Goal: Task Accomplishment & Management: Complete application form

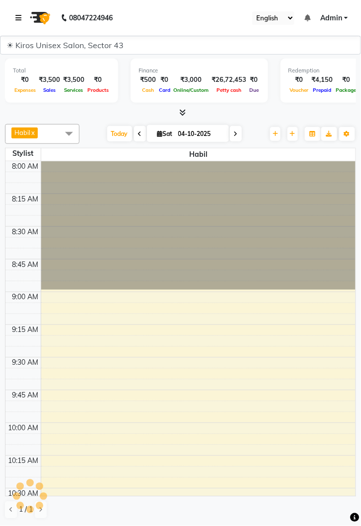
click at [17, 17] on icon at bounding box center [18, 17] width 6 height 7
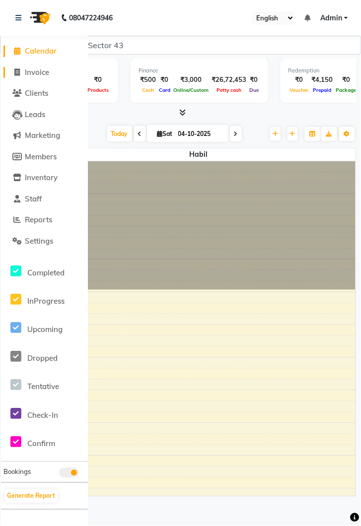
click at [33, 74] on span "Invoice" at bounding box center [37, 71] width 24 height 9
select select "service"
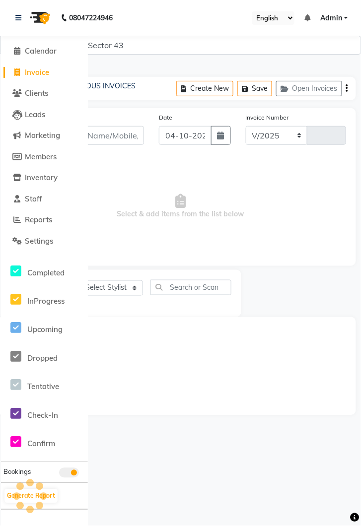
select select "5694"
type input "4354"
click at [20, 23] on link at bounding box center [20, 18] width 10 height 28
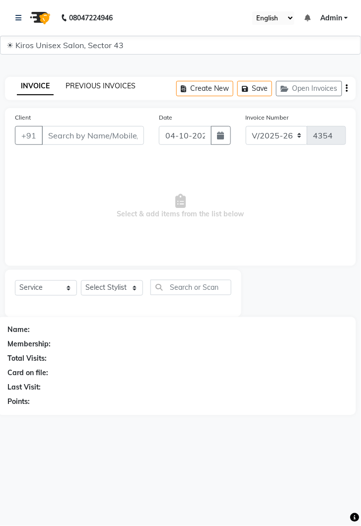
click at [103, 86] on link "PREVIOUS INVOICES" at bounding box center [100, 85] width 70 height 9
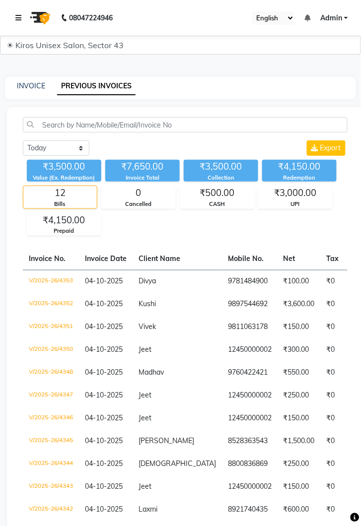
click at [17, 13] on link at bounding box center [20, 18] width 10 height 28
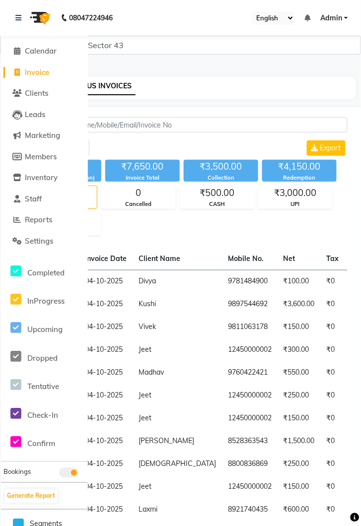
click at [44, 73] on span "Invoice" at bounding box center [37, 71] width 24 height 9
select select "service"
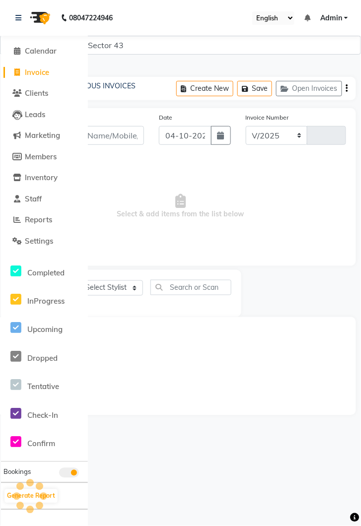
select select "5694"
type input "4354"
click at [40, 77] on link "Invoice" at bounding box center [44, 72] width 82 height 11
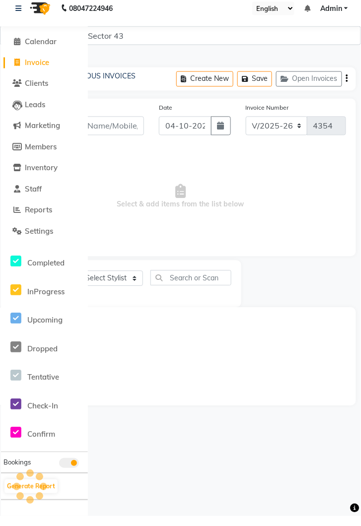
select select "5694"
select select "service"
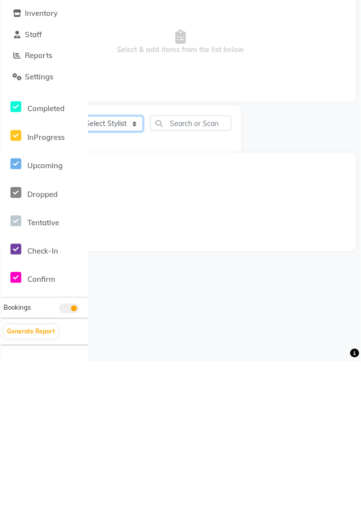
click at [106, 290] on select "Select Stylist Deepak Gunjan Habil Imran Jeet Lalit Lamu Mansi Raj Rashmi Rony …" at bounding box center [112, 287] width 62 height 15
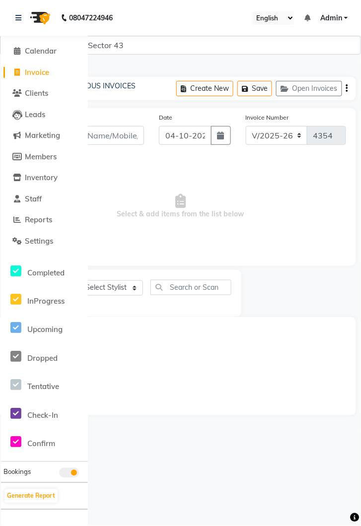
click at [179, 173] on span "Select & add items from the list below" at bounding box center [180, 206] width 331 height 99
click at [41, 76] on span "Invoice" at bounding box center [37, 71] width 24 height 9
select select "service"
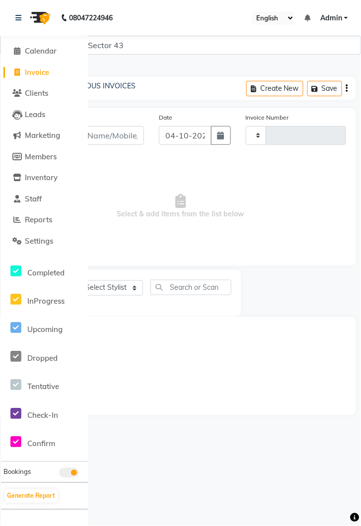
type input "4354"
select select "5694"
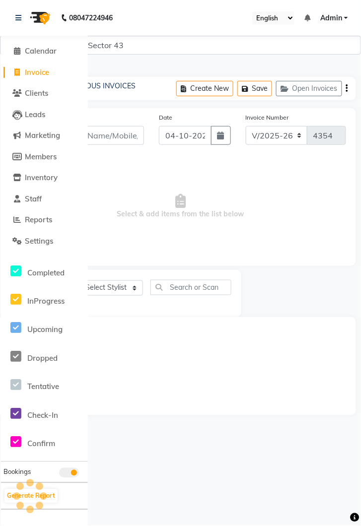
click at [32, 70] on span "Invoice" at bounding box center [37, 71] width 24 height 9
select select "service"
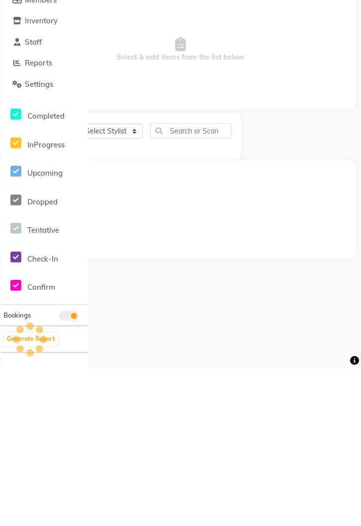
select select "5694"
type input "4354"
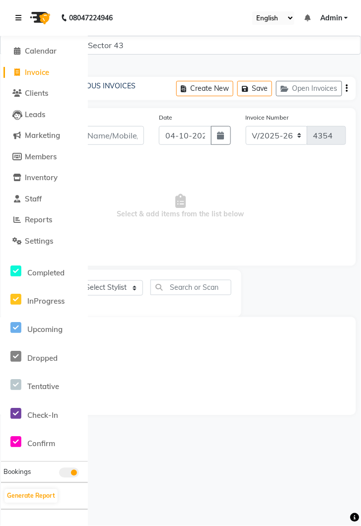
click at [23, 13] on link at bounding box center [20, 18] width 10 height 28
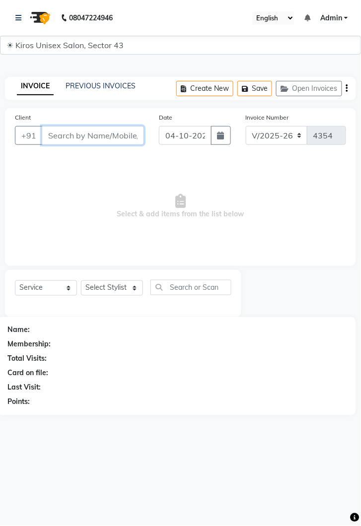
click at [77, 138] on input "Client" at bounding box center [93, 135] width 102 height 19
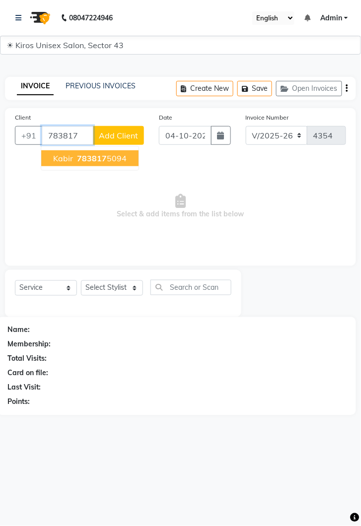
click at [101, 158] on span "783817" at bounding box center [92, 158] width 30 height 10
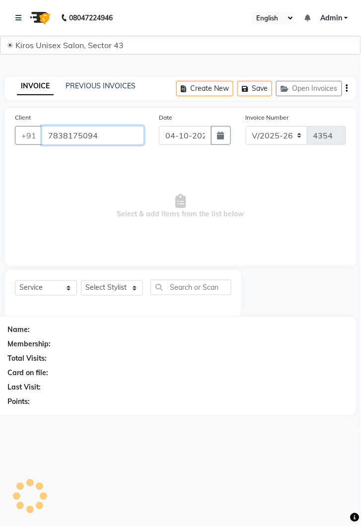
type input "7838175094"
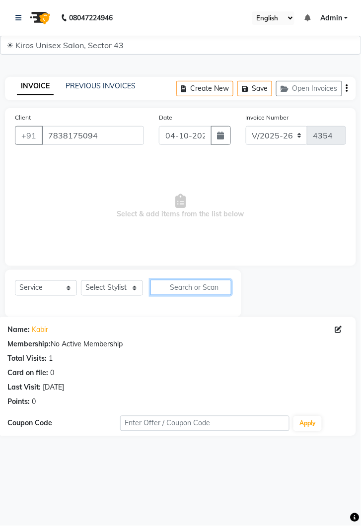
click at [150, 288] on input "text" at bounding box center [190, 287] width 81 height 15
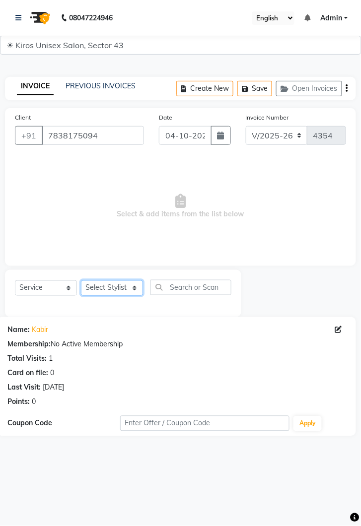
click at [131, 288] on select "Select Stylist Deepak Gunjan Habil Imran Jeet Lalit Lamu Mansi Raj Rashmi Rony …" at bounding box center [112, 287] width 62 height 15
select select "69096"
click at [81, 280] on select "Select Stylist Deepak Gunjan Habil Imran Jeet Lalit Lamu Mansi Raj Rashmi Rony …" at bounding box center [112, 287] width 62 height 15
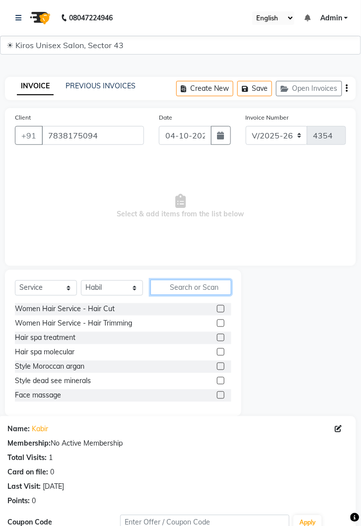
click at [189, 286] on input "text" at bounding box center [190, 287] width 81 height 15
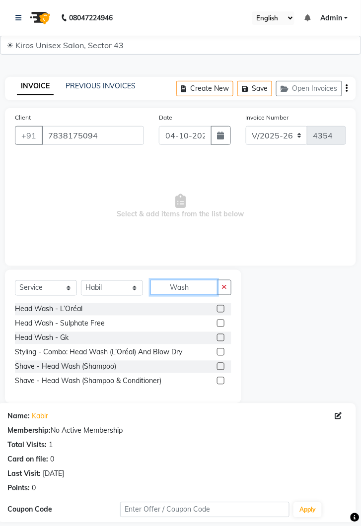
type input "Wash"
click at [221, 308] on label at bounding box center [220, 308] width 7 height 7
click at [221, 308] on input "checkbox" at bounding box center [220, 309] width 6 height 6
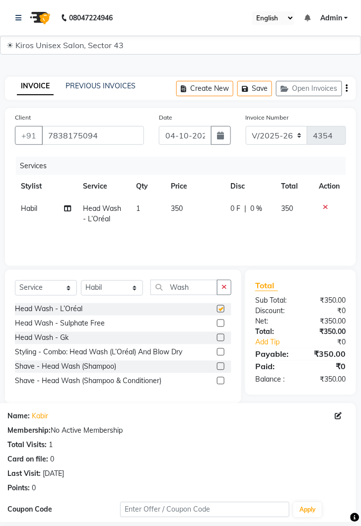
checkbox input "false"
click at [199, 285] on input "Wash" at bounding box center [183, 287] width 67 height 15
click at [191, 209] on td "350" at bounding box center [195, 213] width 60 height 33
select select "69096"
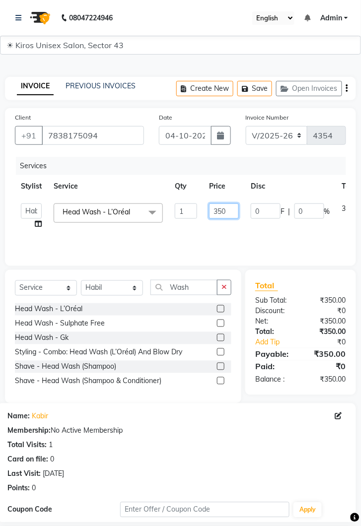
click at [226, 211] on input "350" at bounding box center [224, 210] width 30 height 15
type input "3"
type input "200"
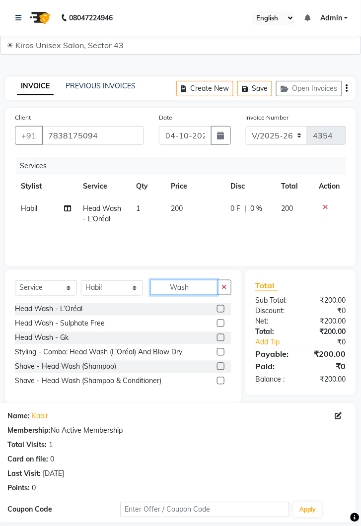
click at [193, 285] on input "Wash" at bounding box center [183, 287] width 67 height 15
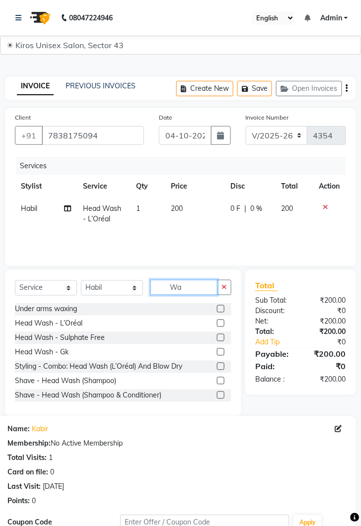
type input "W"
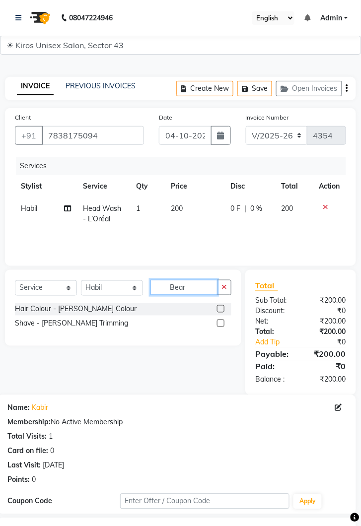
type input "Bear"
click at [222, 324] on label at bounding box center [220, 323] width 7 height 7
click at [222, 324] on input "checkbox" at bounding box center [220, 324] width 6 height 6
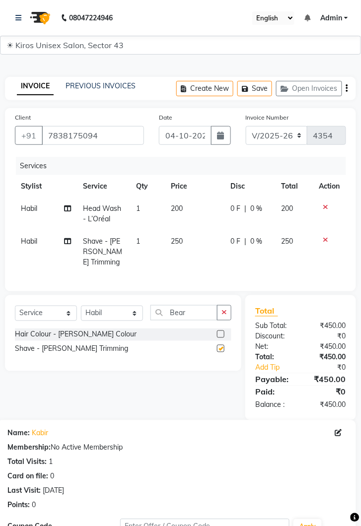
checkbox input "false"
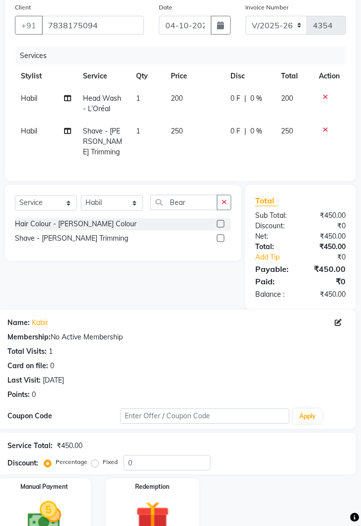
click at [59, 498] on img at bounding box center [44, 517] width 55 height 39
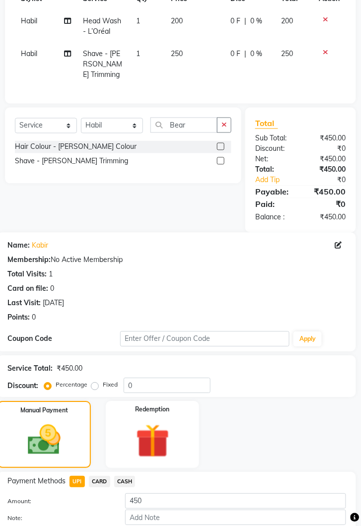
click at [238, 525] on button "Add Payment" at bounding box center [235, 534] width 221 height 15
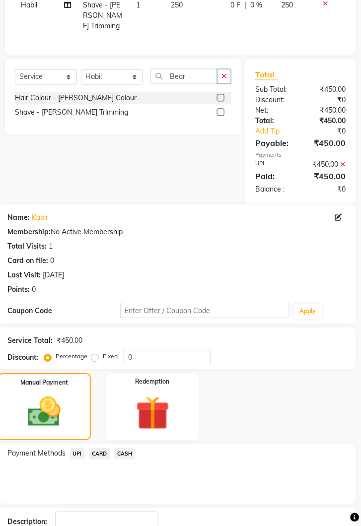
scroll to position [251, 0]
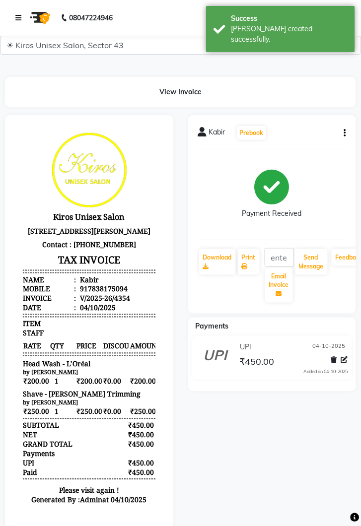
click at [23, 13] on link at bounding box center [20, 18] width 10 height 28
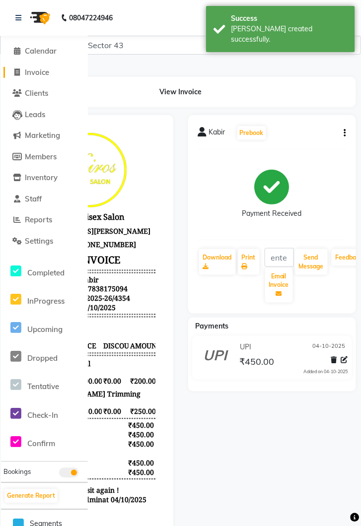
click at [33, 69] on span "Invoice" at bounding box center [37, 71] width 24 height 9
select select "service"
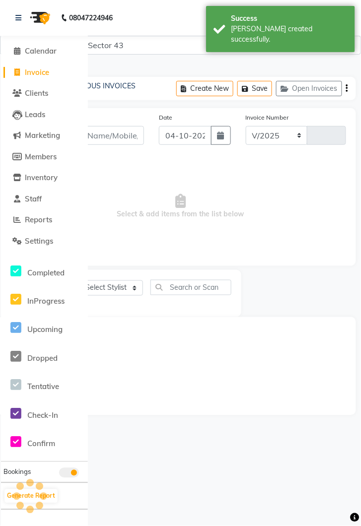
select select "5694"
type input "4355"
click at [17, 14] on icon at bounding box center [18, 17] width 6 height 7
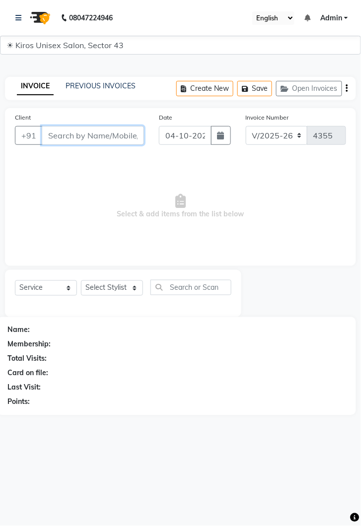
click at [90, 135] on input "Client" at bounding box center [93, 135] width 102 height 19
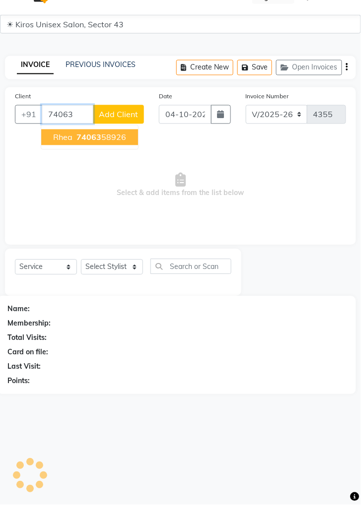
click at [101, 154] on ngb-highlight "74063 58926" at bounding box center [100, 158] width 52 height 10
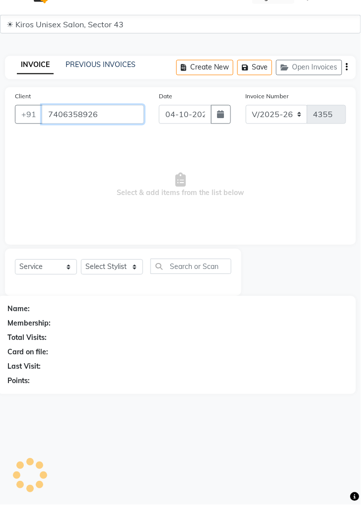
type input "7406358926"
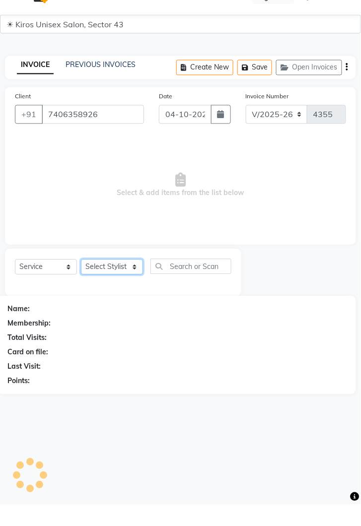
click at [130, 284] on select "Select Stylist Deepak Gunjan Habil Imran Jeet Lalit Lamu Mansi Raj Rashmi Rony …" at bounding box center [112, 287] width 62 height 15
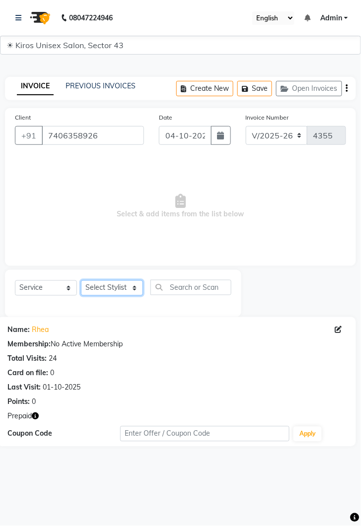
select select "90704"
click at [81, 280] on select "Select Stylist Deepak Gunjan Habil Imran Jeet Lalit Lamu Mansi Raj Rashmi Rony …" at bounding box center [112, 287] width 62 height 15
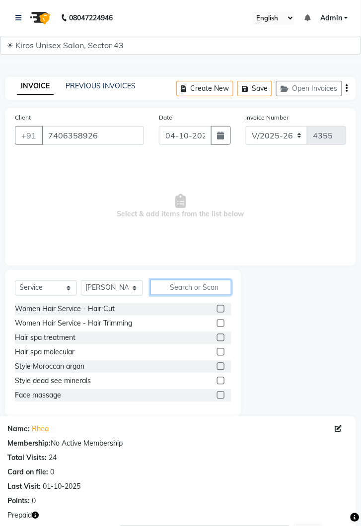
click at [178, 286] on input "text" at bounding box center [190, 287] width 81 height 15
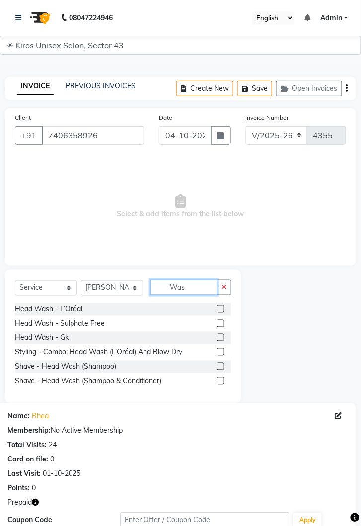
type input "Was"
click at [220, 308] on label at bounding box center [220, 308] width 7 height 7
click at [220, 308] on input "checkbox" at bounding box center [220, 309] width 6 height 6
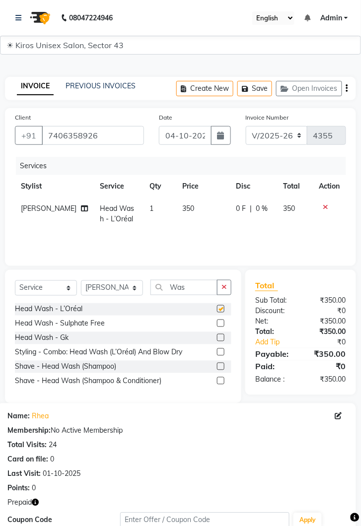
checkbox input "false"
click at [138, 292] on select "Select Stylist Deepak Gunjan Habil Imran Jeet Lalit Lamu Mansi Raj Rashmi Rony …" at bounding box center [112, 287] width 62 height 15
click at [137, 292] on select "Select Stylist Deepak Gunjan Habil Imran Jeet Lalit Lamu Mansi Raj Rashmi Rony …" at bounding box center [112, 287] width 62 height 15
select select "89444"
click at [81, 280] on select "Select Stylist Deepak Gunjan Habil Imran Jeet Lalit Lamu Mansi Raj Rashmi Rony …" at bounding box center [112, 287] width 62 height 15
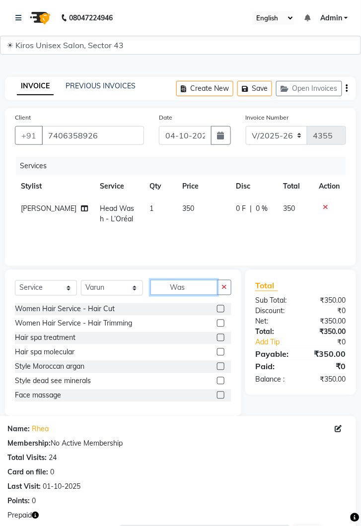
click at [194, 283] on input "Was" at bounding box center [183, 287] width 67 height 15
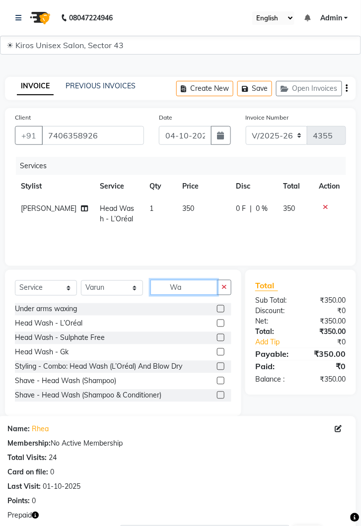
type input "W"
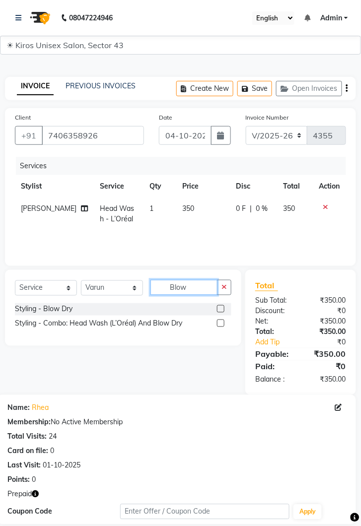
type input "Blow"
click at [220, 308] on label at bounding box center [220, 308] width 7 height 7
click at [220, 308] on input "checkbox" at bounding box center [220, 309] width 6 height 6
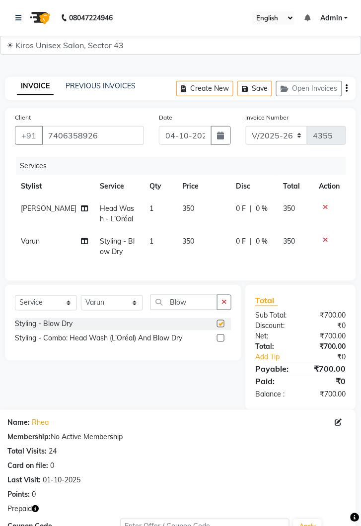
checkbox input "false"
click at [194, 243] on td "350" at bounding box center [204, 246] width 54 height 33
select select "89444"
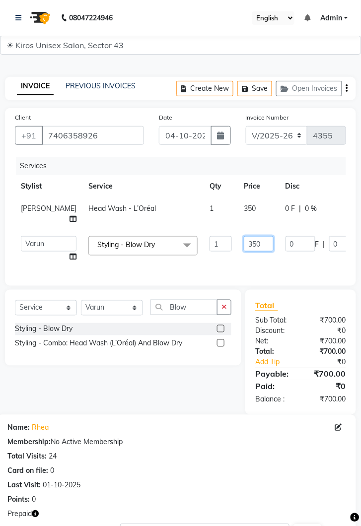
click at [244, 244] on input "350" at bounding box center [259, 243] width 30 height 15
type input "3"
type input "450"
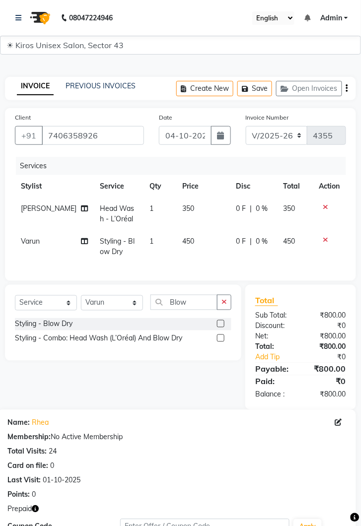
click at [327, 252] on td at bounding box center [329, 246] width 33 height 33
click at [325, 239] on icon at bounding box center [325, 239] width 5 height 7
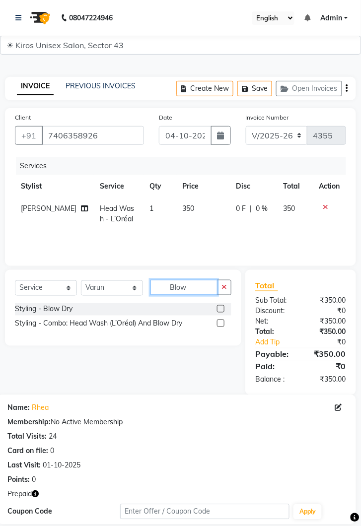
click at [192, 291] on input "Blow" at bounding box center [183, 287] width 67 height 15
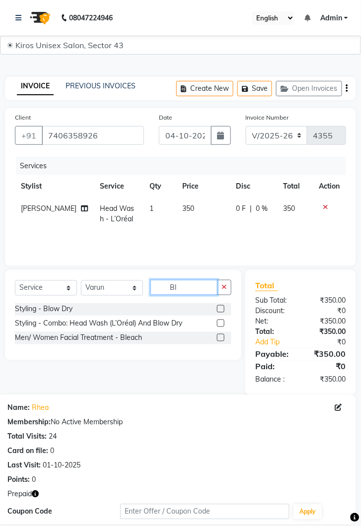
type input "B"
type input "Cut"
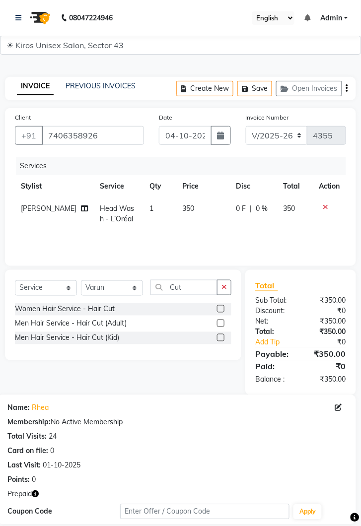
click at [219, 310] on label at bounding box center [220, 308] width 7 height 7
click at [219, 310] on input "checkbox" at bounding box center [220, 309] width 6 height 6
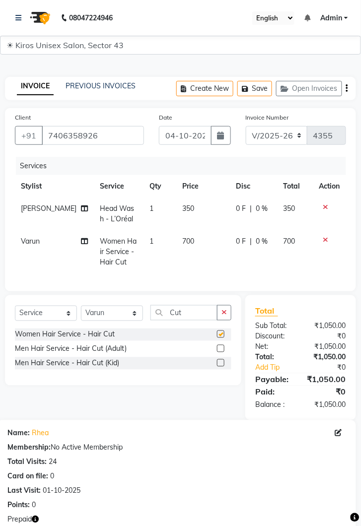
checkbox input "false"
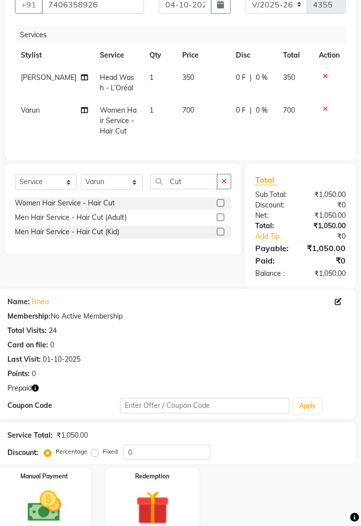
click at [157, 510] on img at bounding box center [152, 508] width 55 height 42
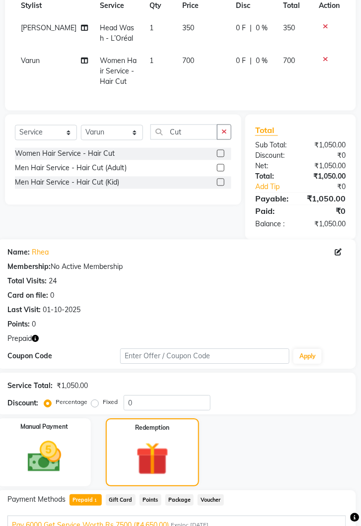
scroll to position [203, 0]
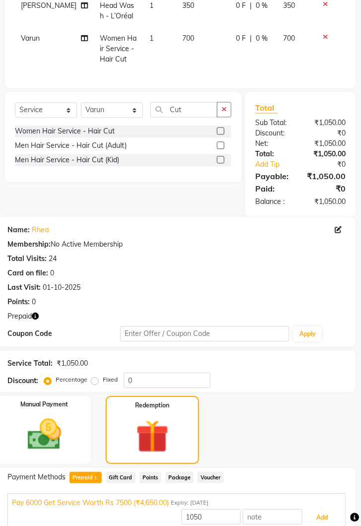
click at [333, 521] on button "Add" at bounding box center [322, 518] width 36 height 17
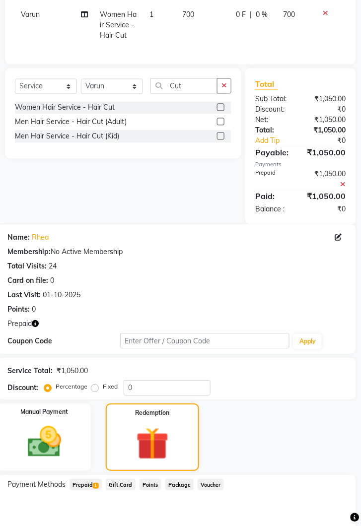
scroll to position [282, 0]
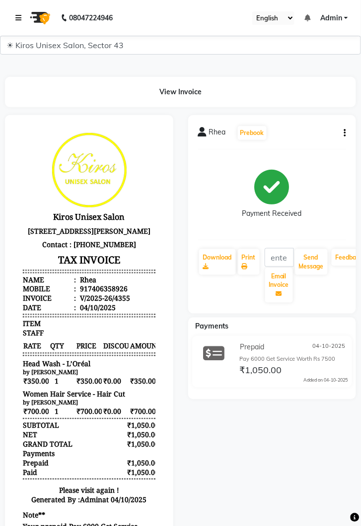
click at [18, 17] on icon at bounding box center [18, 17] width 6 height 7
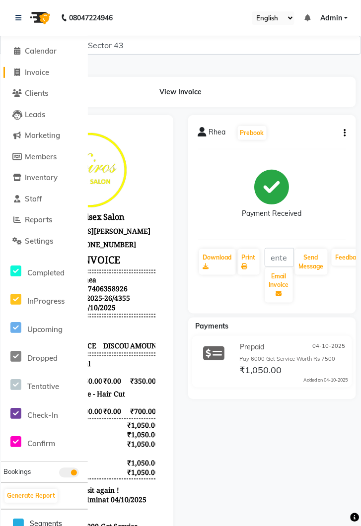
click at [43, 73] on span "Invoice" at bounding box center [37, 71] width 24 height 9
select select "service"
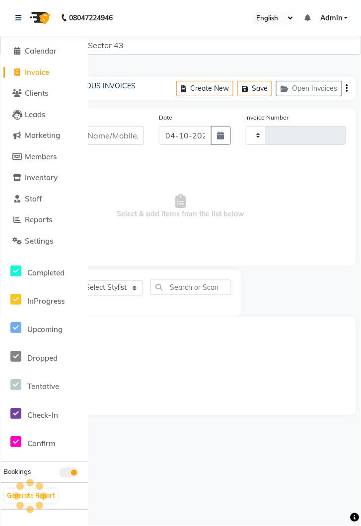
type input "4356"
select select "5694"
click at [22, 15] on link at bounding box center [20, 18] width 10 height 28
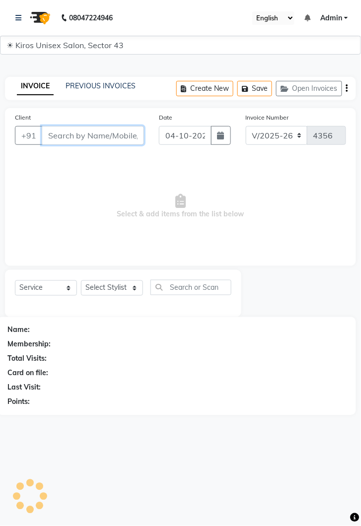
click at [97, 135] on input "Client" at bounding box center [93, 135] width 102 height 19
type input "8564172578"
click at [113, 131] on span "Add Client" at bounding box center [118, 135] width 39 height 10
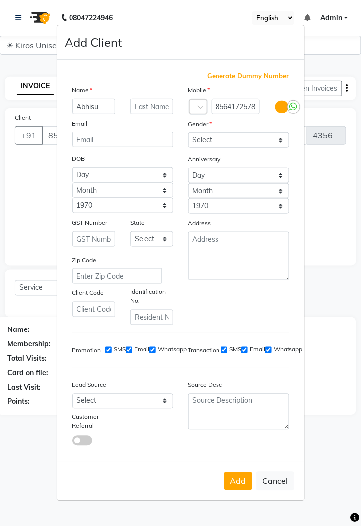
type input "Abhisu"
click at [281, 148] on select "Select Male Female Other Prefer Not To Say" at bounding box center [238, 139] width 101 height 15
click at [188, 148] on select "Select Male Female Other Prefer Not To Say" at bounding box center [238, 139] width 101 height 15
click at [277, 148] on select "Select Male Female Other Prefer Not To Say" at bounding box center [238, 139] width 101 height 15
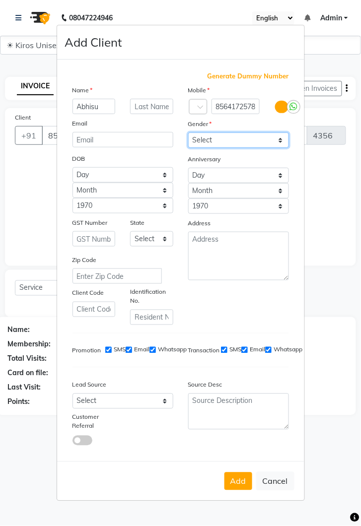
click at [275, 148] on select "Select Male Female Other Prefer Not To Say" at bounding box center [238, 139] width 101 height 15
select select "male"
click at [188, 148] on select "Select Male Female Other Prefer Not To Say" at bounding box center [238, 139] width 101 height 15
click at [231, 490] on button "Add" at bounding box center [238, 481] width 28 height 18
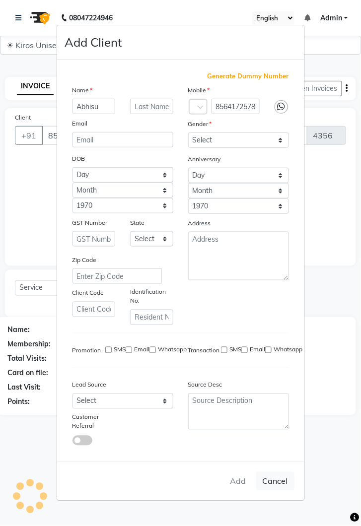
select select
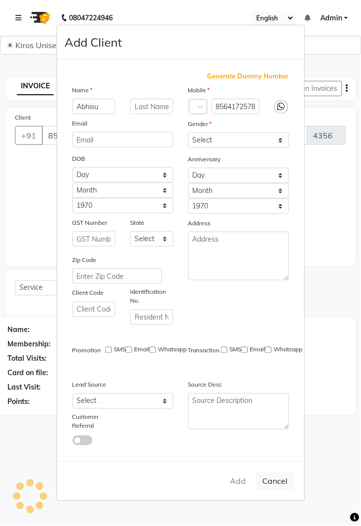
select select
checkbox input "false"
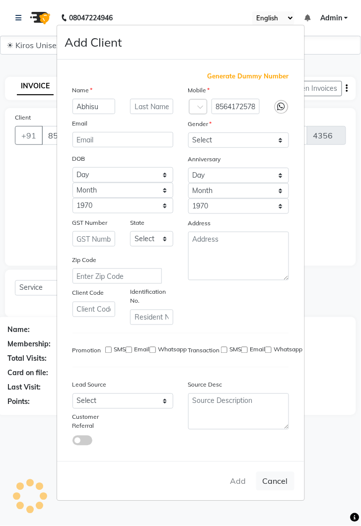
checkbox input "false"
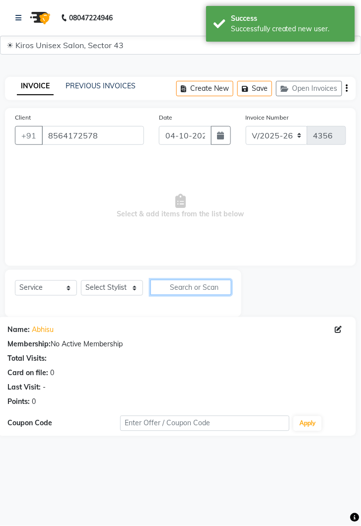
click at [150, 291] on input "text" at bounding box center [190, 287] width 81 height 15
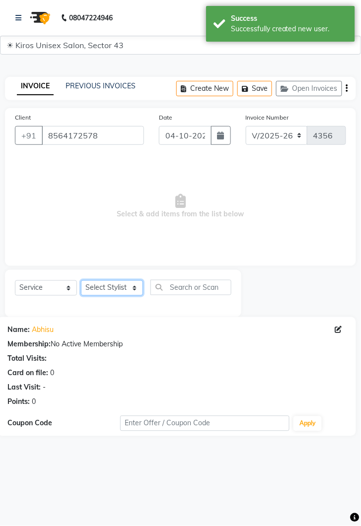
click at [138, 288] on select "Select Stylist Deepak Gunjan Habil Imran Jeet Lalit Lamu Mansi Raj Rashmi Rony …" at bounding box center [112, 287] width 62 height 15
select select "39650"
click at [81, 280] on select "Select Stylist Deepak Gunjan Habil Imran Jeet Lalit Lamu Mansi Raj Rashmi Rony …" at bounding box center [112, 287] width 62 height 15
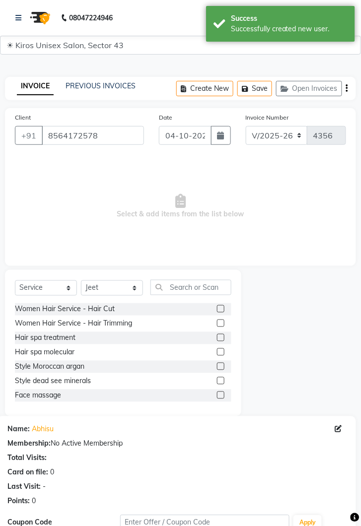
click at [180, 300] on div "Select Service Product Membership Package Voucher Prepaid Gift Card Select Styl…" at bounding box center [123, 291] width 216 height 23
click at [192, 288] on input "text" at bounding box center [190, 287] width 81 height 15
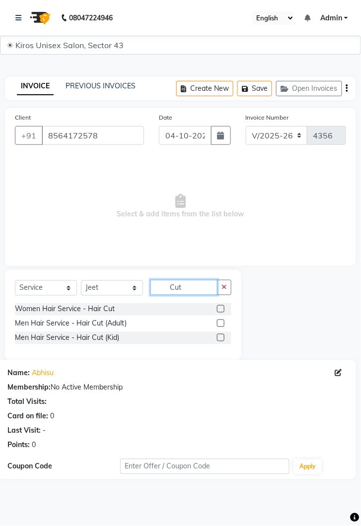
type input "Cut"
click at [220, 323] on label at bounding box center [220, 323] width 7 height 7
click at [220, 323] on input "checkbox" at bounding box center [220, 324] width 6 height 6
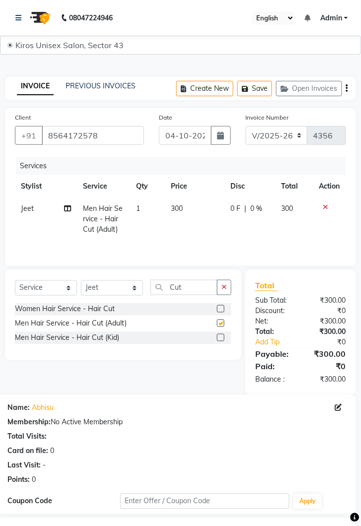
checkbox input "false"
click at [191, 283] on input "Cut" at bounding box center [183, 287] width 67 height 15
type input "C"
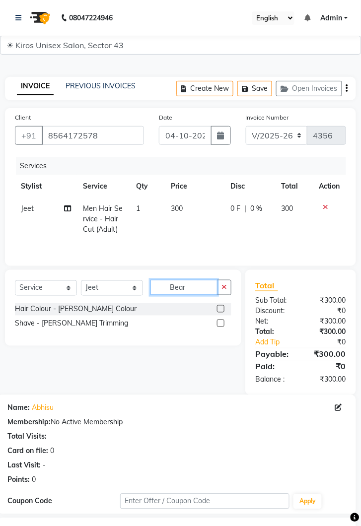
type input "Bear"
click at [220, 323] on label at bounding box center [220, 323] width 7 height 7
click at [220, 323] on input "checkbox" at bounding box center [220, 324] width 6 height 6
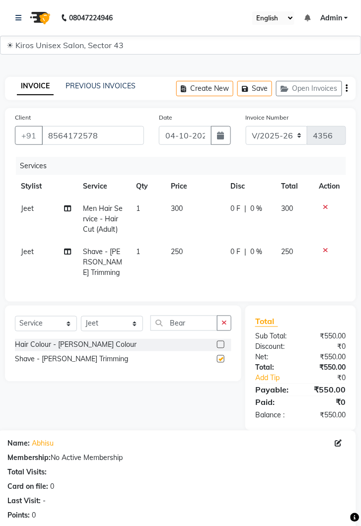
checkbox input "false"
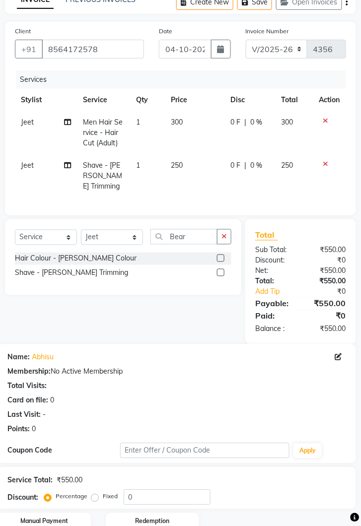
scroll to position [121, 0]
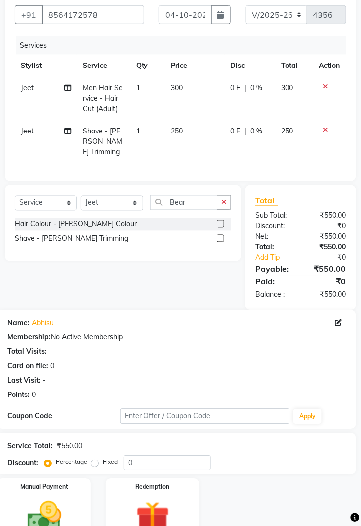
click at [62, 506] on img at bounding box center [44, 517] width 55 height 39
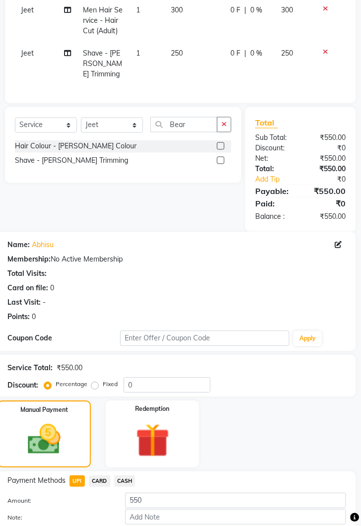
click at [230, 525] on button "Add Payment" at bounding box center [235, 533] width 221 height 15
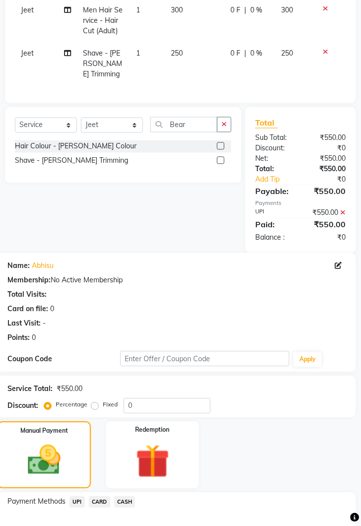
scroll to position [260, 0]
